Goal: Information Seeking & Learning: Find specific fact

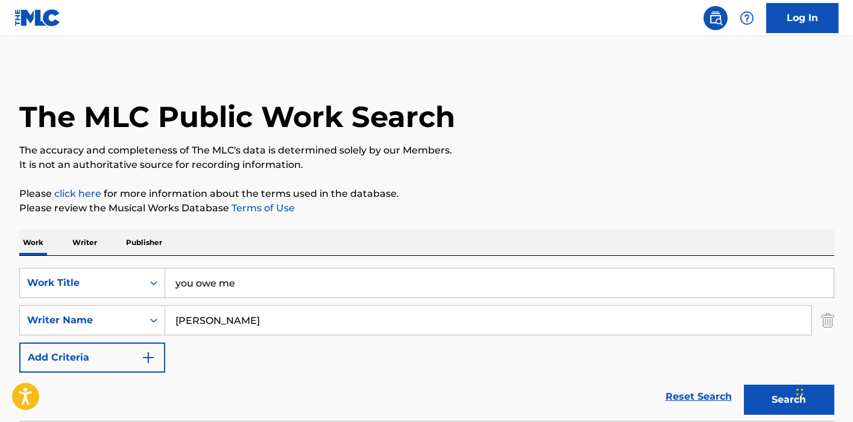
scroll to position [66, 0]
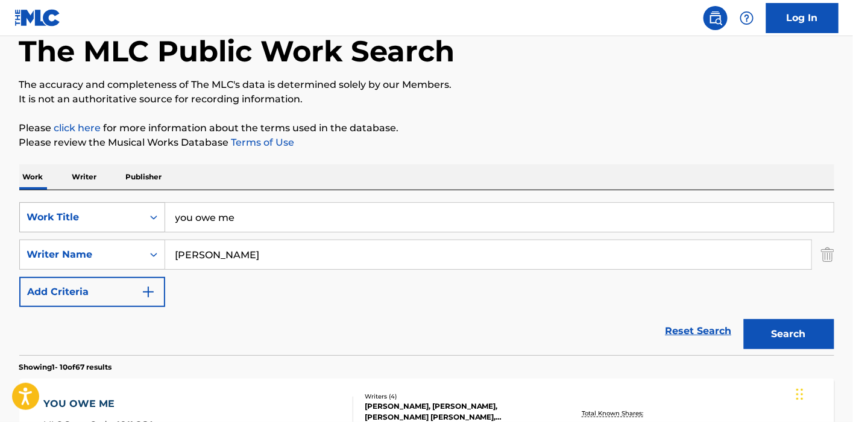
drag, startPoint x: 175, startPoint y: 203, endPoint x: 119, endPoint y: 205, distance: 56.1
click at [119, 205] on div "SearchWithCriteriac11ee236-ac82-4e82-841a-342221f88c51 Work Title you owe me" at bounding box center [426, 217] width 815 height 30
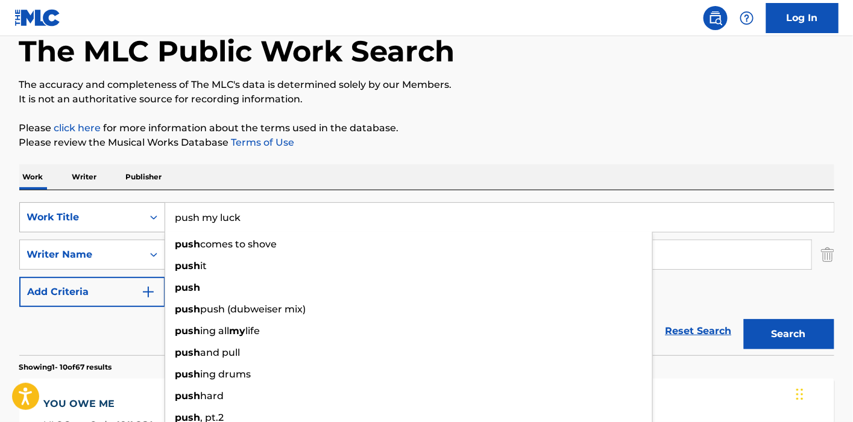
type input "push my luck"
click at [743, 319] on button "Search" at bounding box center [788, 334] width 90 height 30
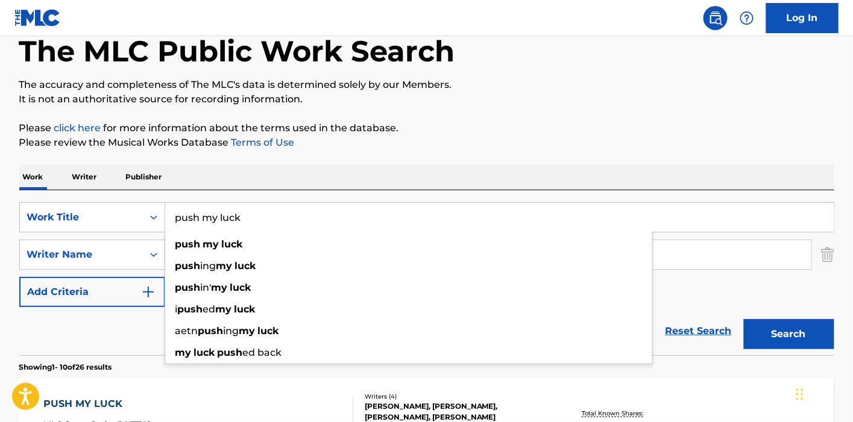
scroll to position [266, 0]
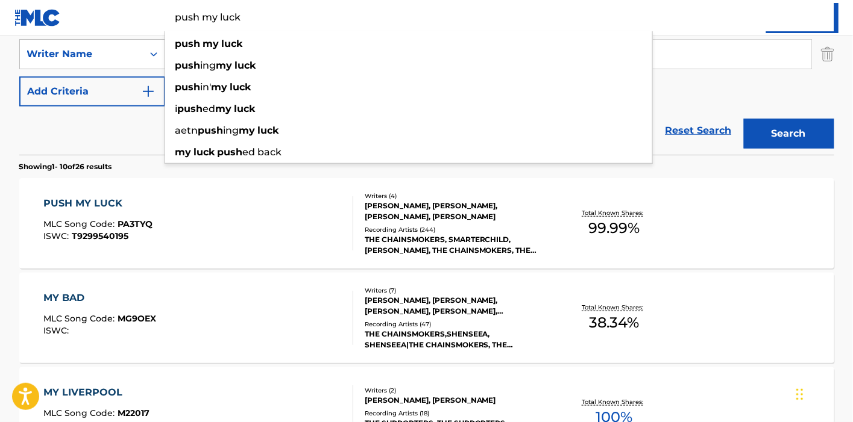
click at [315, 196] on div "PUSH MY LUCK MLC Song Code : PA3TYQ ISWC : T9299540195" at bounding box center [198, 223] width 310 height 54
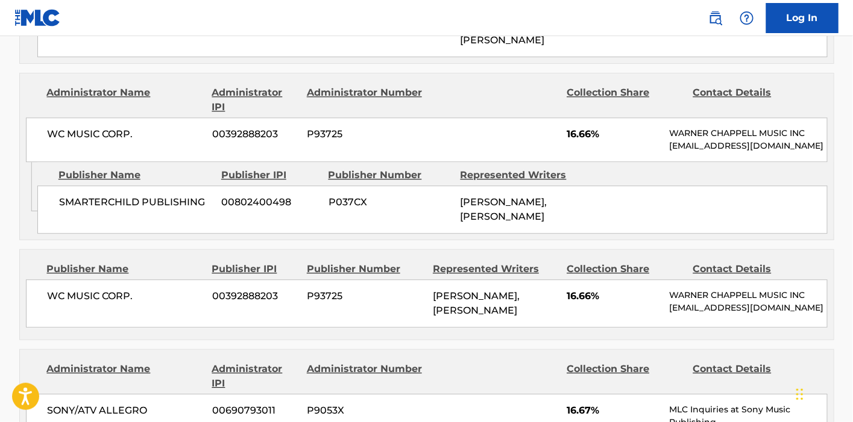
scroll to position [115, 0]
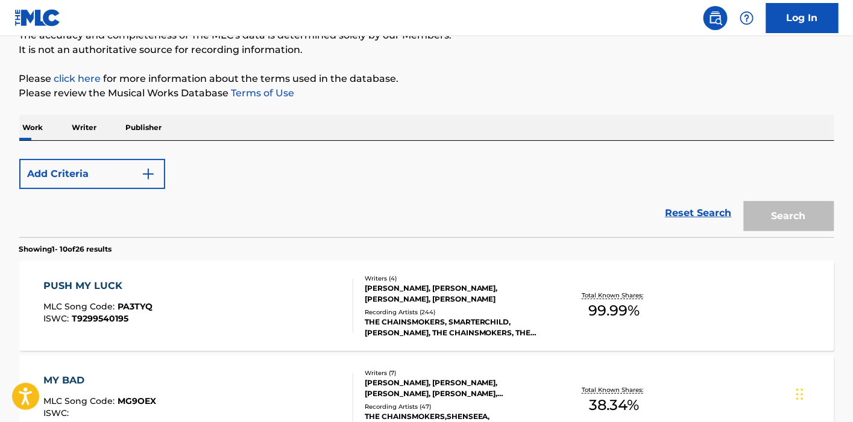
scroll to position [266, 0]
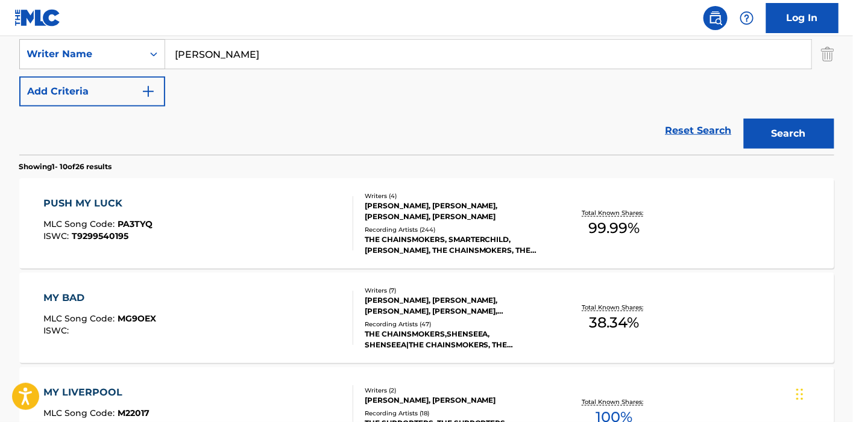
click at [138, 32] on div "SearchWithCriteriac11ee236-ac82-4e82-841a-342221f88c51 Work Title push my luck" at bounding box center [426, 17] width 815 height 30
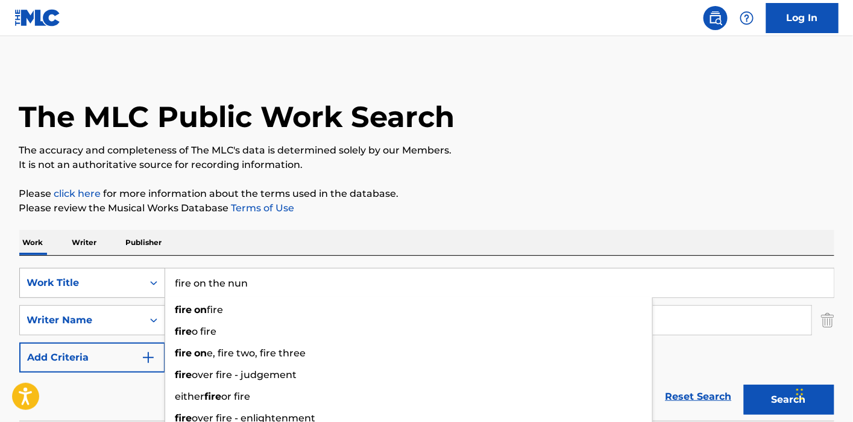
type input "fire on the nun"
click at [743, 385] on button "Search" at bounding box center [788, 400] width 90 height 30
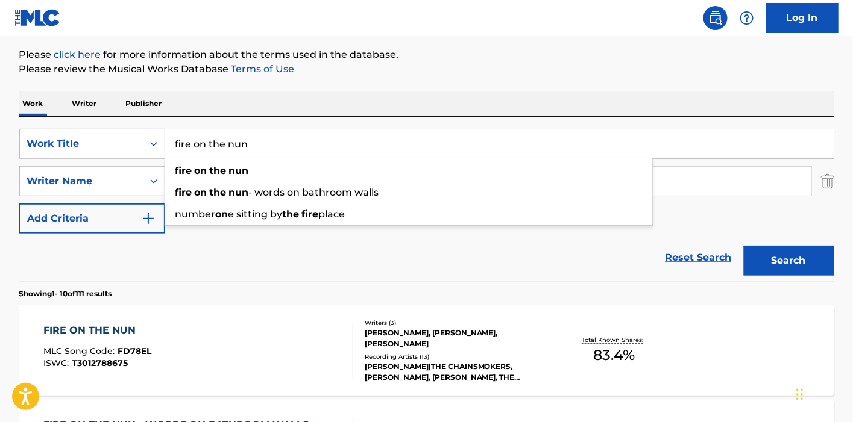
scroll to position [273, 0]
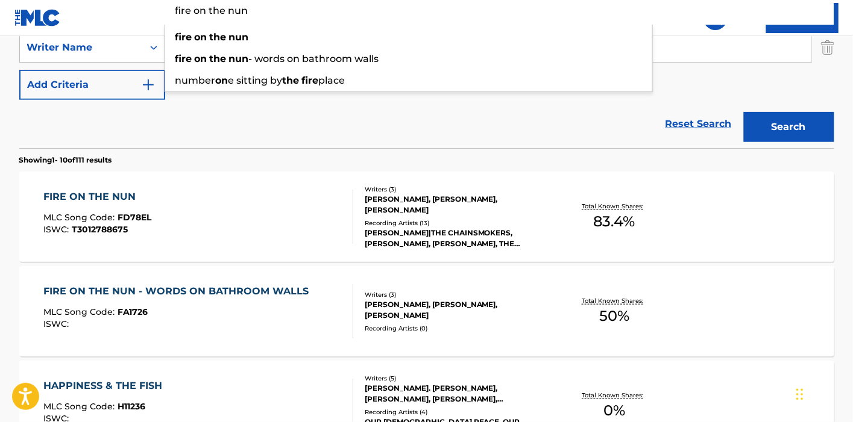
click at [370, 204] on div "[PERSON_NAME], [PERSON_NAME], [PERSON_NAME]" at bounding box center [456, 205] width 182 height 22
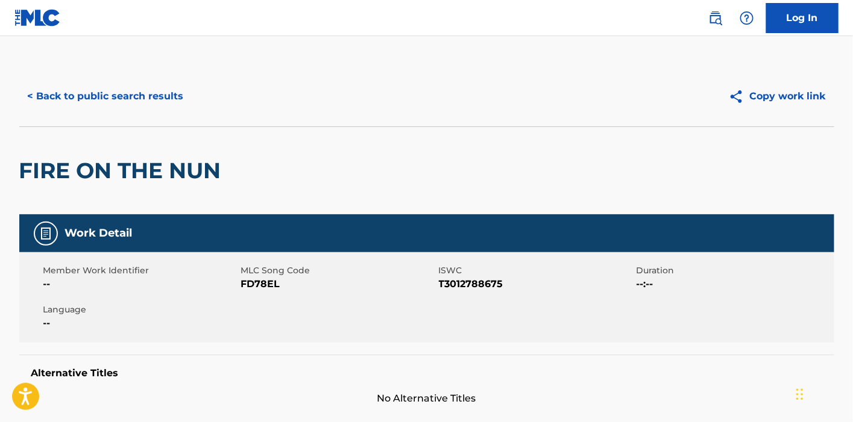
click at [138, 89] on button "< Back to public search results" at bounding box center [105, 96] width 173 height 30
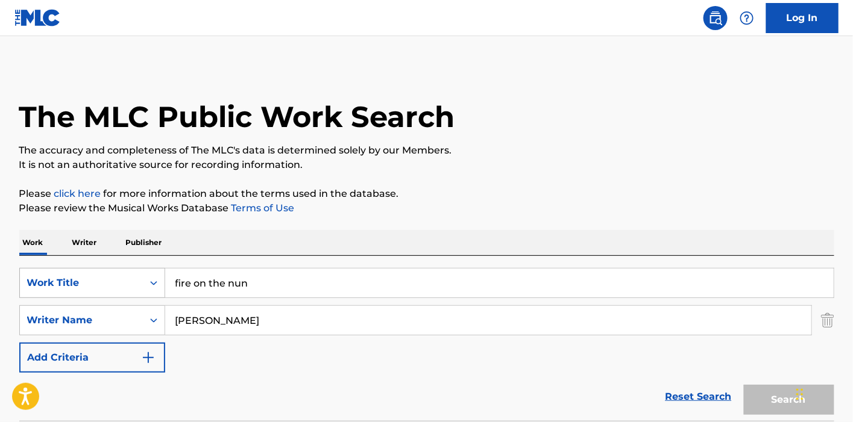
click at [150, 274] on div "SearchWithCriteriac11ee236-ac82-4e82-841a-342221f88c51 Work Title fire on the n…" at bounding box center [426, 283] width 815 height 30
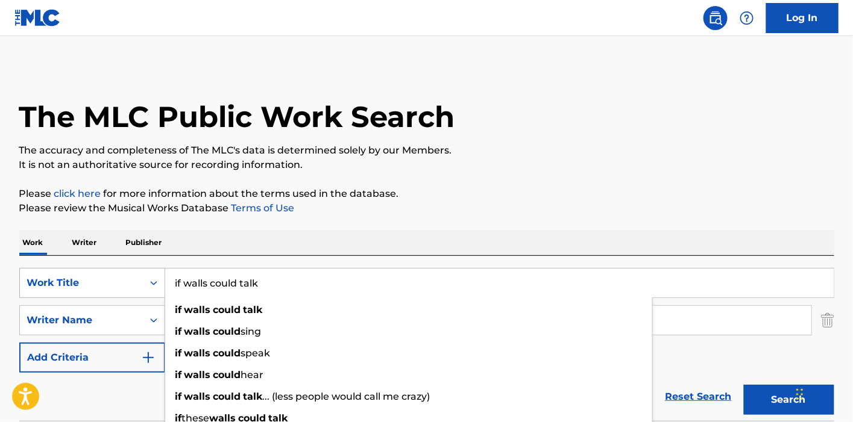
type input "if walls could talk"
click at [743, 385] on button "Search" at bounding box center [788, 400] width 90 height 30
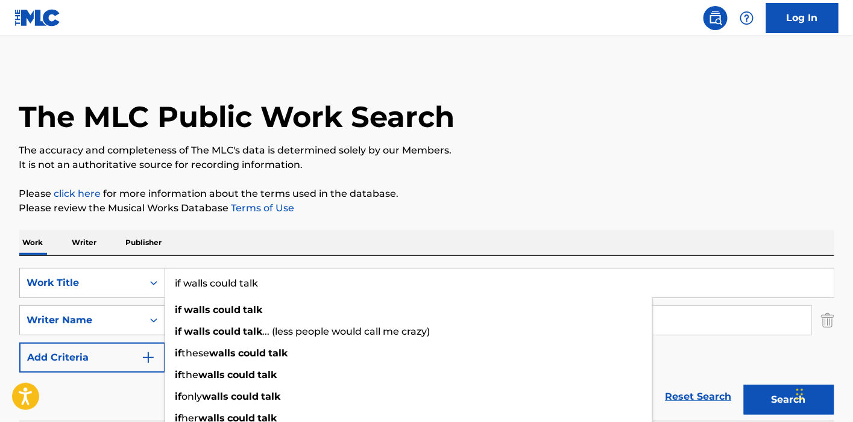
click at [401, 195] on p "Please click here for more information about the terms used in the database." at bounding box center [426, 194] width 815 height 14
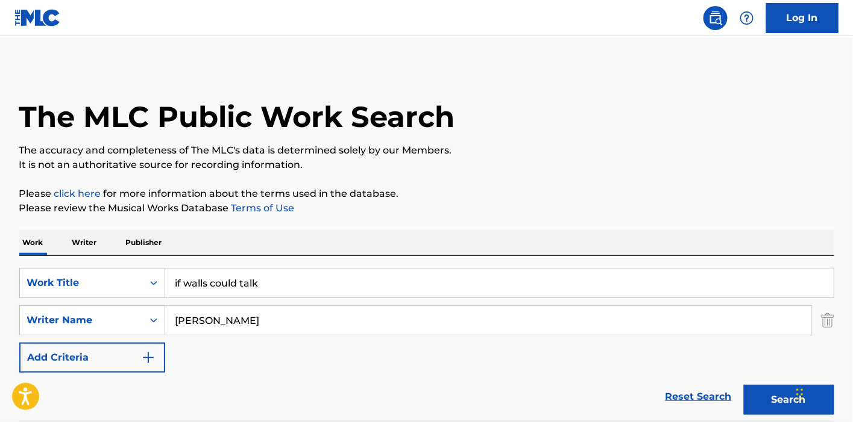
scroll to position [67, 0]
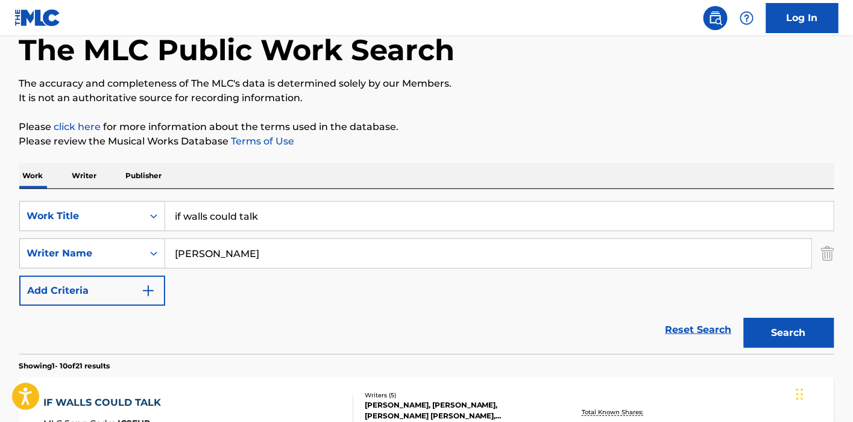
click at [762, 327] on button "Search" at bounding box center [788, 333] width 90 height 30
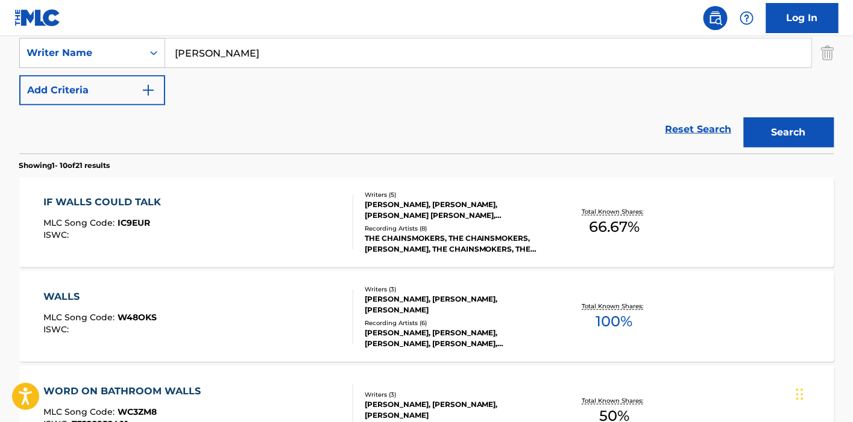
click at [428, 207] on div "[PERSON_NAME], [PERSON_NAME], [PERSON_NAME] [PERSON_NAME], [PERSON_NAME] [PERSO…" at bounding box center [456, 210] width 182 height 22
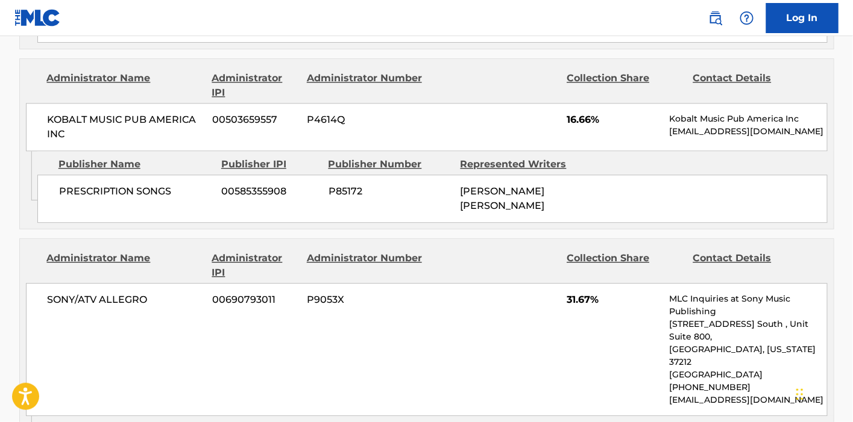
scroll to position [1071, 0]
